Goal: Find specific page/section

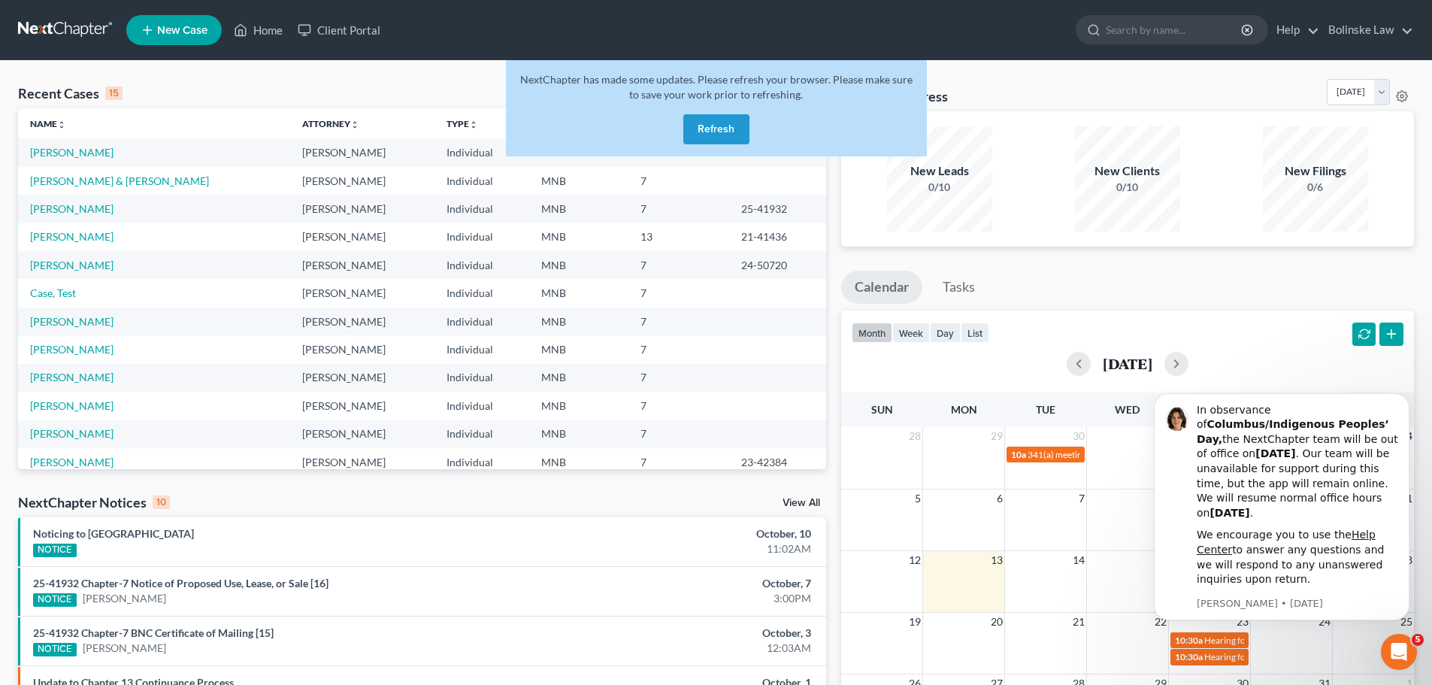
click at [711, 125] on button "Refresh" at bounding box center [716, 129] width 66 height 30
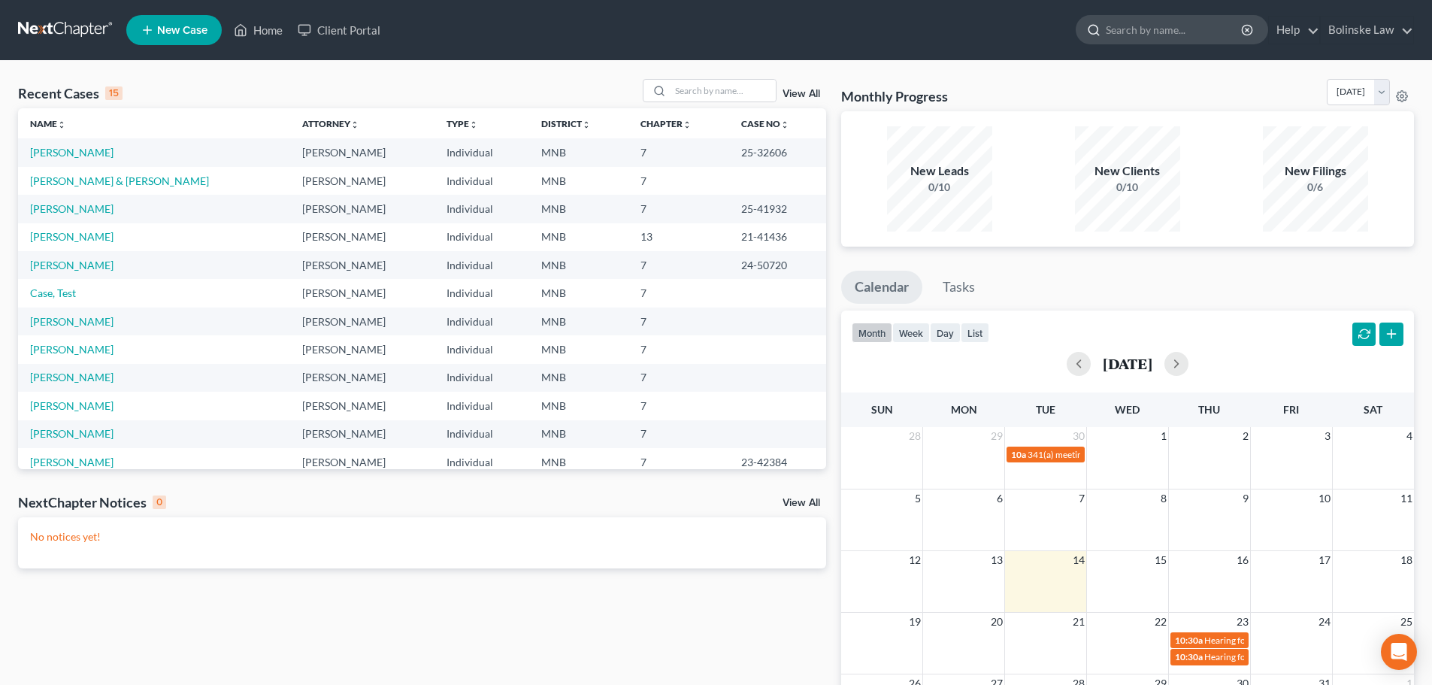
click at [1124, 29] on input "search" at bounding box center [1175, 30] width 138 height 28
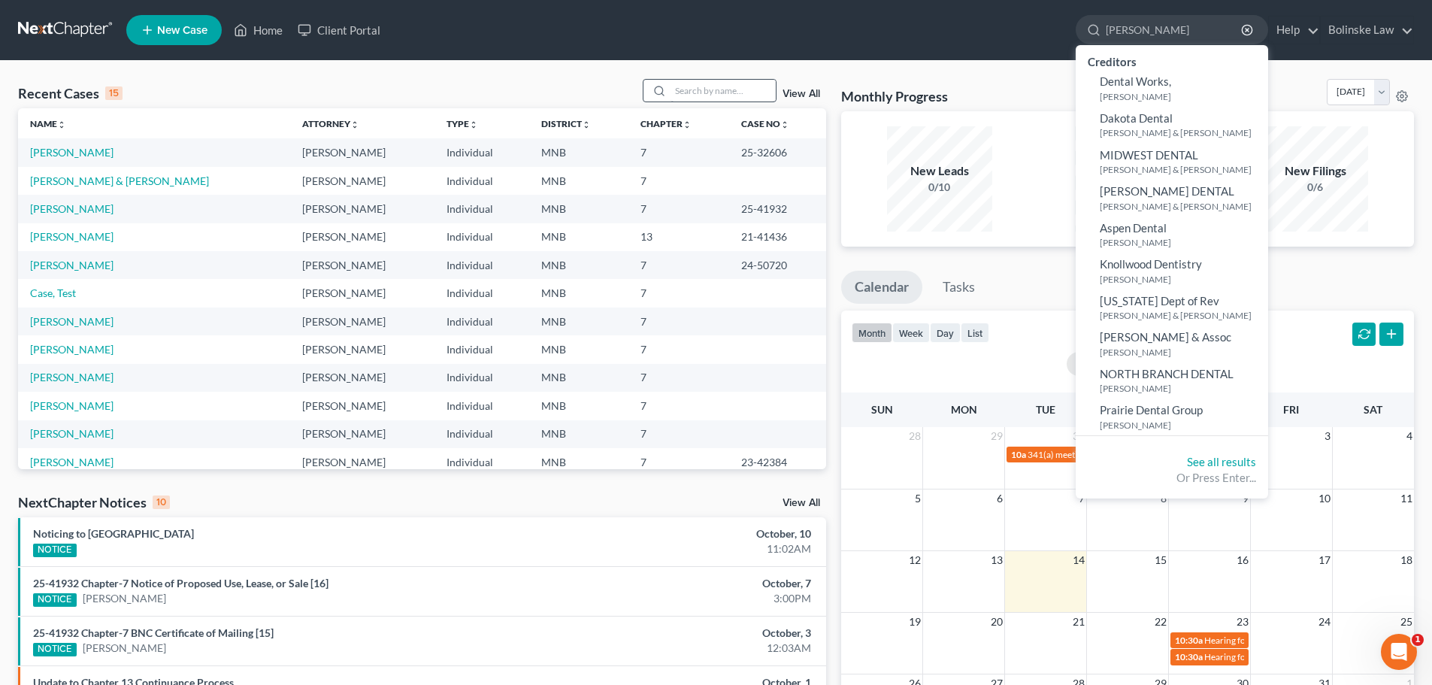
type input "[PERSON_NAME]"
click at [679, 84] on input "search" at bounding box center [723, 91] width 105 height 22
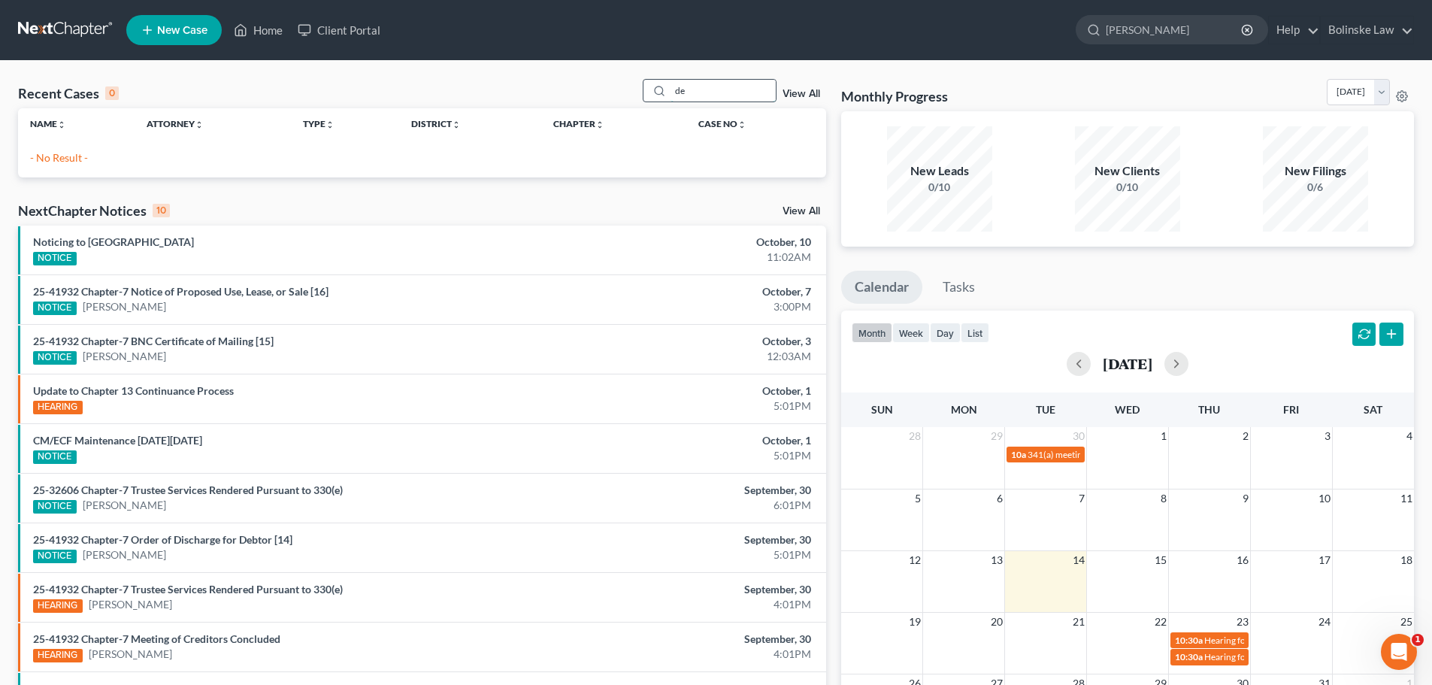
type input "d"
